Goal: Information Seeking & Learning: Learn about a topic

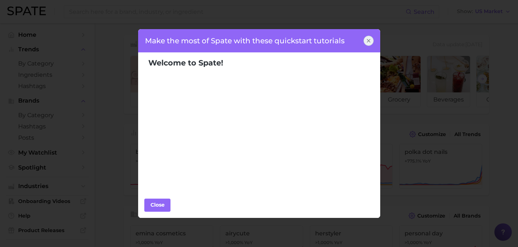
click at [370, 38] on icon at bounding box center [369, 41] width 6 height 6
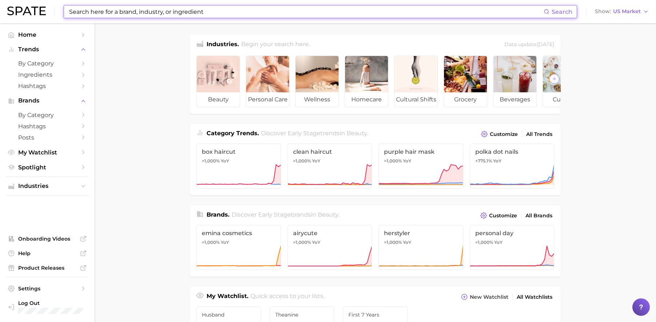
click at [123, 11] on input at bounding box center [305, 11] width 475 height 12
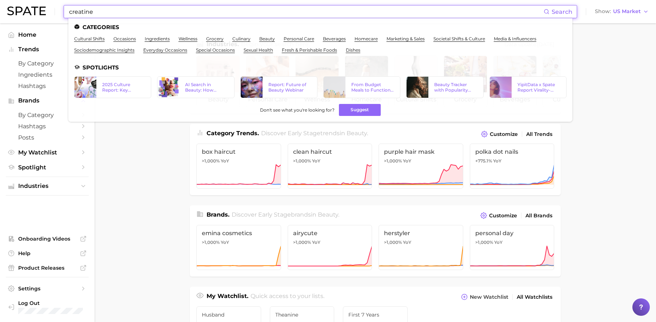
drag, startPoint x: 108, startPoint y: 10, endPoint x: 23, endPoint y: 10, distance: 84.4
click at [23, 10] on div "creatine Search Categories cultural shifts occasions ingredients wellness groce…" at bounding box center [328, 11] width 642 height 23
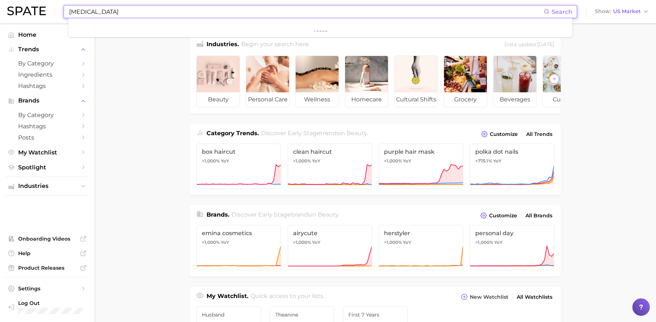
type input "[MEDICAL_DATA]"
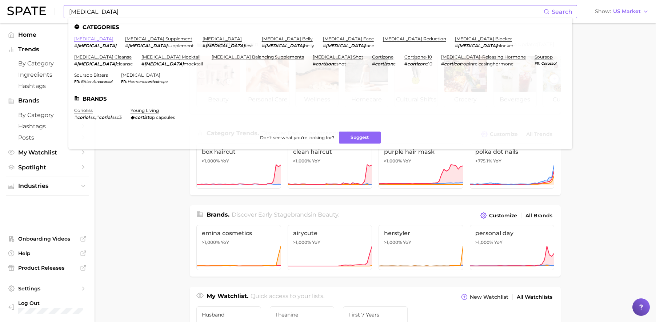
click at [81, 37] on link "[MEDICAL_DATA]" at bounding box center [93, 38] width 39 height 5
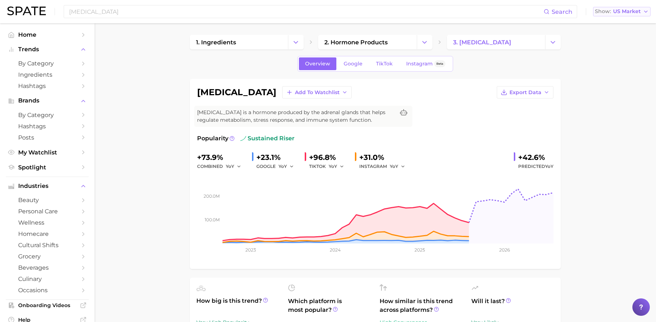
click at [524, 13] on span "US Market" at bounding box center [627, 11] width 28 height 4
click at [524, 86] on button "Global" at bounding box center [625, 89] width 64 height 13
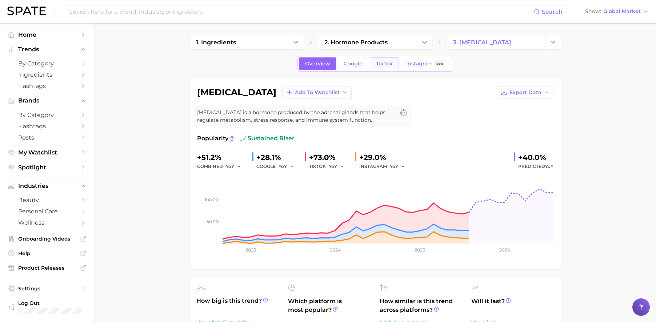
click at [390, 62] on span "TikTok" at bounding box center [384, 64] width 17 height 6
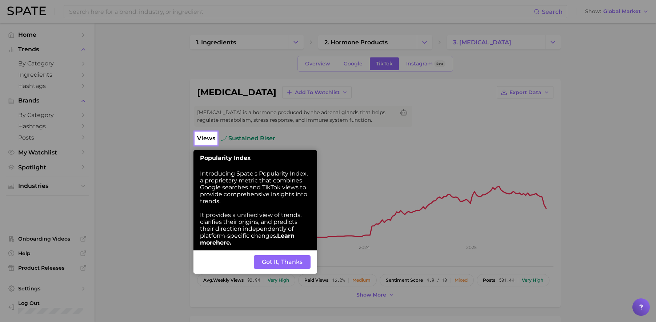
click at [279, 247] on button "Got It, Thanks" at bounding box center [282, 262] width 57 height 14
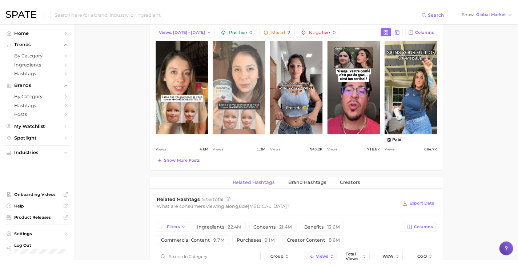
scroll to position [359, 0]
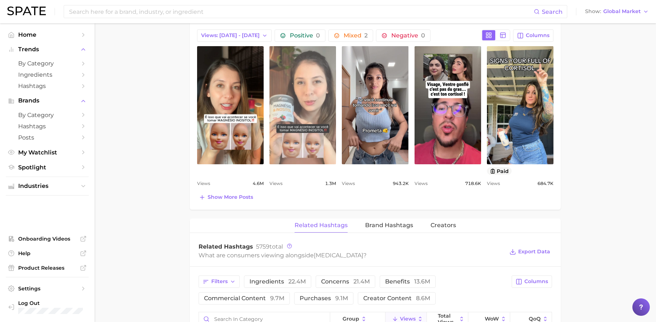
click at [303, 103] on link "view post on TikTok" at bounding box center [303, 105] width 67 height 118
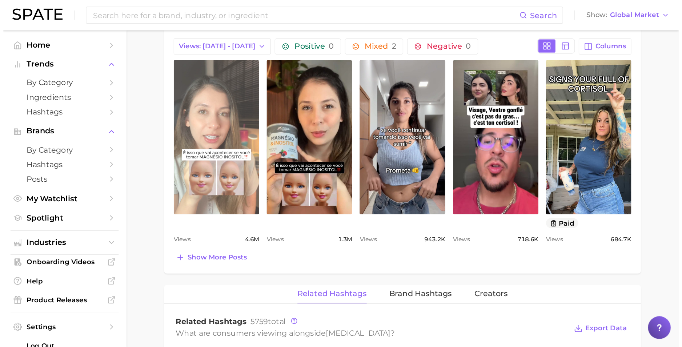
scroll to position [0, 0]
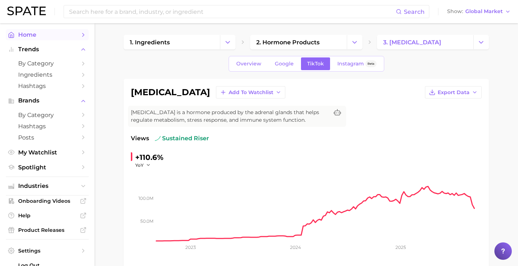
click at [36, 34] on span "Home" at bounding box center [47, 34] width 58 height 7
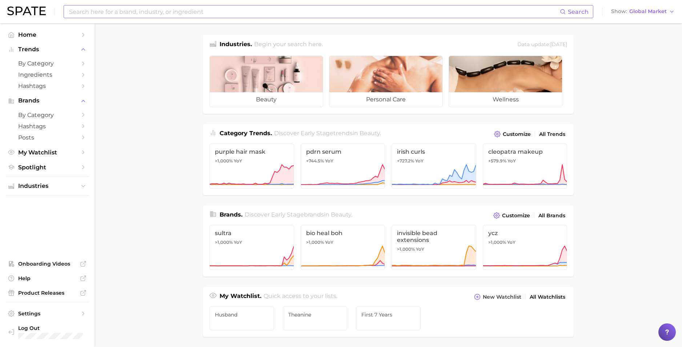
click at [186, 12] on input at bounding box center [314, 11] width 492 height 12
type input "probiotics"
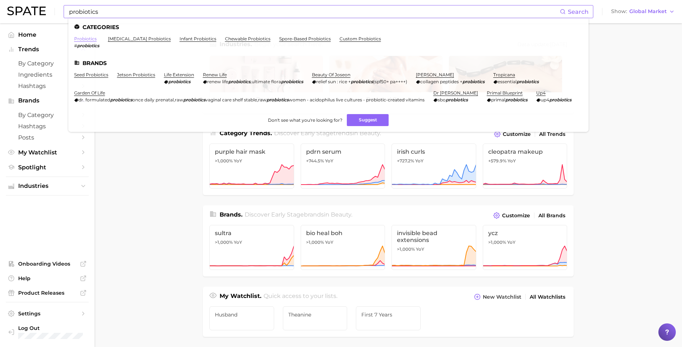
click at [87, 39] on link "probiotics" at bounding box center [85, 38] width 23 height 5
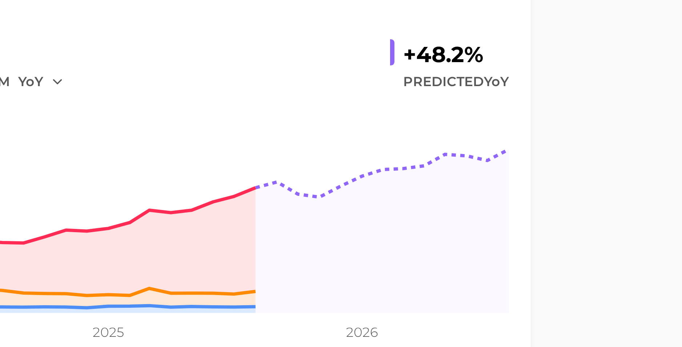
click at [524, 205] on div "probiotics Add to Watchlist Export Data Probiotics are live bacteria and yeasts…" at bounding box center [388, 174] width 371 height 190
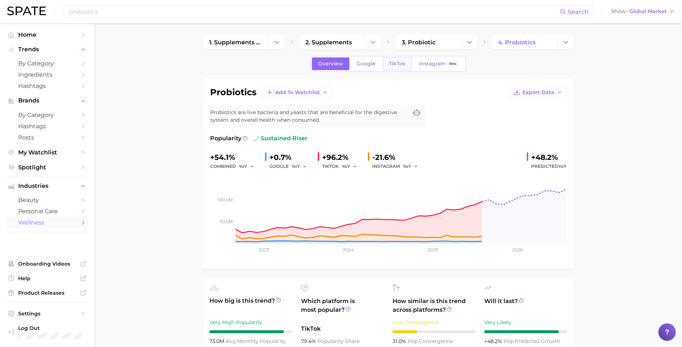
click at [397, 63] on span "TikTok" at bounding box center [397, 64] width 17 height 6
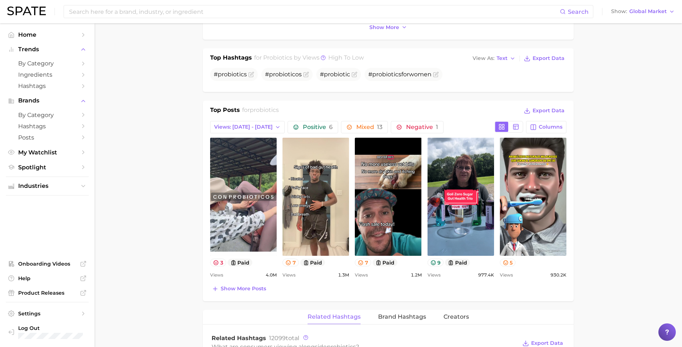
scroll to position [278, 0]
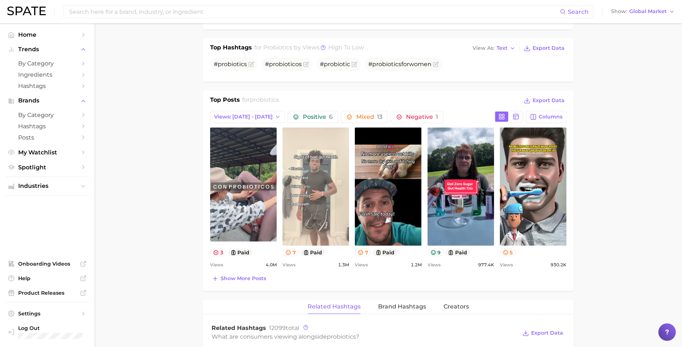
click at [315, 199] on link "view post on TikTok" at bounding box center [316, 187] width 67 height 118
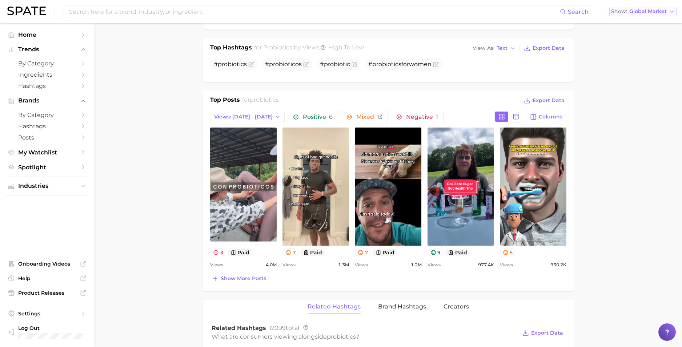
click at [524, 10] on span "Global Market" at bounding box center [648, 11] width 37 height 4
click at [524, 24] on span "[GEOGRAPHIC_DATA]" at bounding box center [641, 23] width 56 height 6
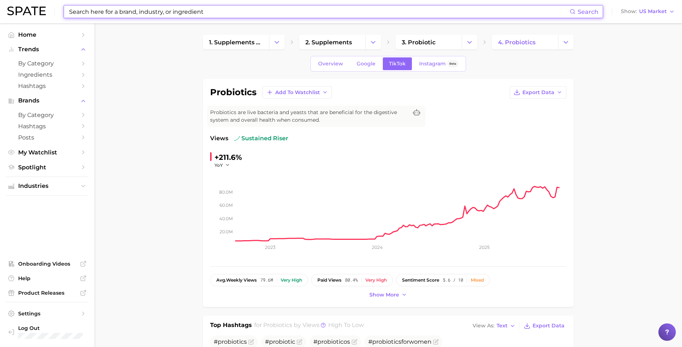
click at [180, 7] on input at bounding box center [319, 11] width 502 height 12
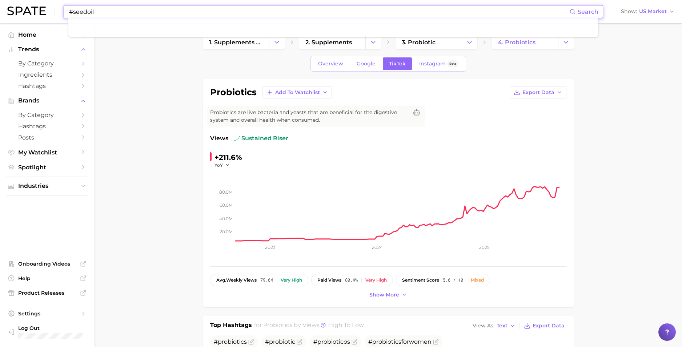
type input "#seedoil"
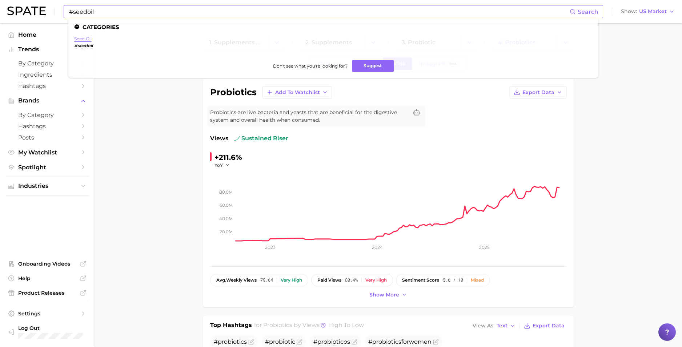
click at [85, 38] on link "seed oil" at bounding box center [82, 38] width 17 height 5
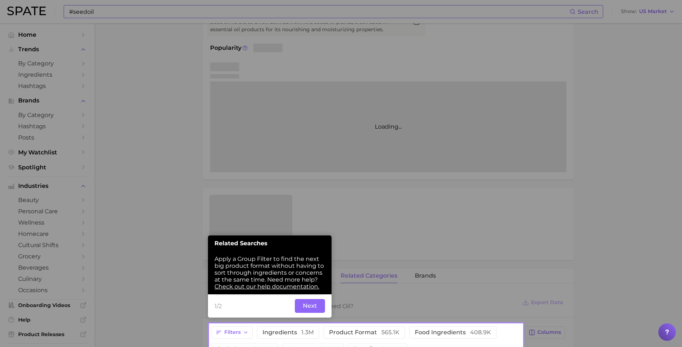
scroll to position [91, 0]
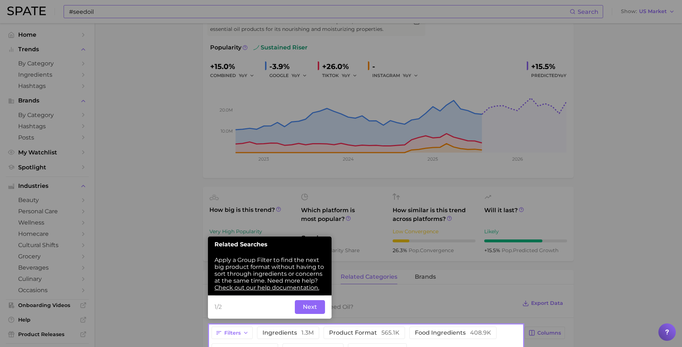
click at [312, 247] on button "Next" at bounding box center [310, 307] width 30 height 14
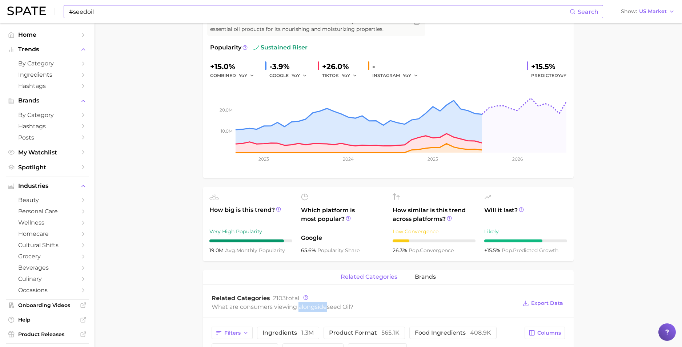
click at [312, 247] on div "What are consumers viewing alongside seed oil ?" at bounding box center [365, 307] width 306 height 10
click at [428, 247] on div "Related Categories 2103 total" at bounding box center [365, 298] width 306 height 7
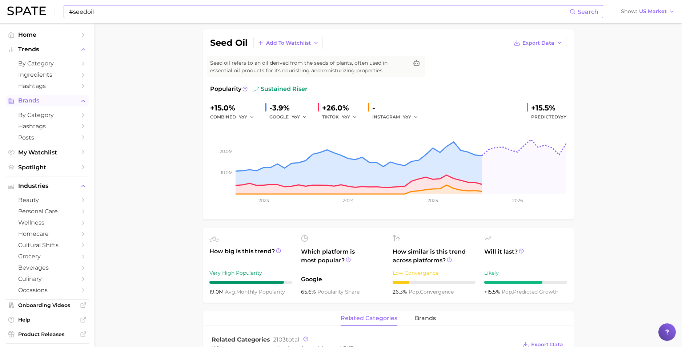
scroll to position [0, 0]
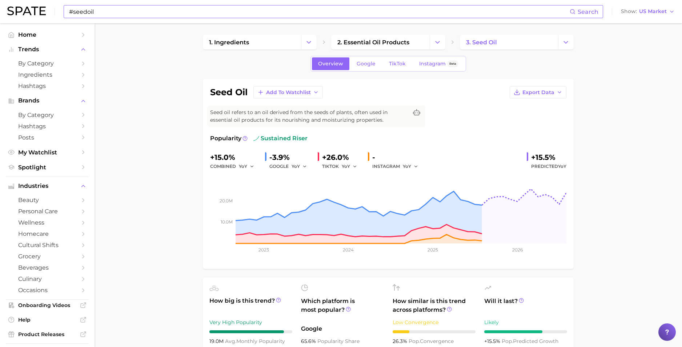
click at [27, 13] on img at bounding box center [26, 11] width 39 height 9
